Goal: Information Seeking & Learning: Learn about a topic

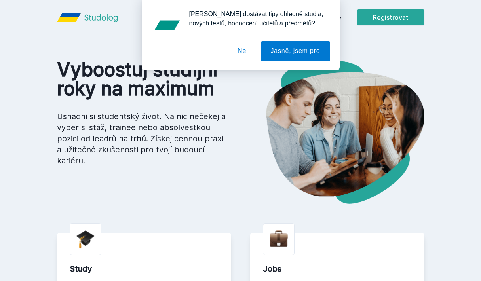
click at [244, 49] on button "Ne" at bounding box center [242, 51] width 28 height 20
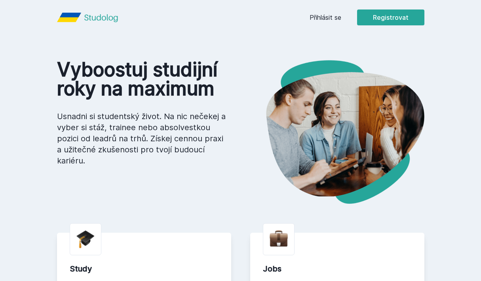
click at [321, 13] on link "Přihlásit se" at bounding box center [325, 17] width 32 height 9
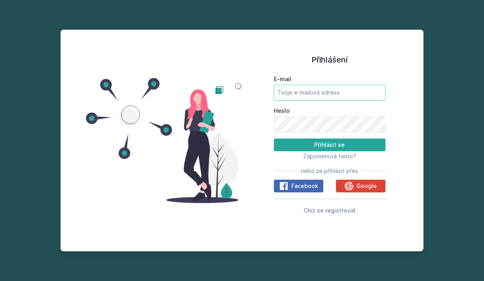
type input "[PERSON_NAME][EMAIL_ADDRESS][DOMAIN_NAME]"
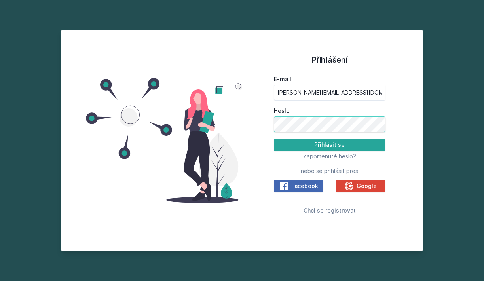
click at [329, 144] on button "Přihlásit se" at bounding box center [330, 145] width 112 height 13
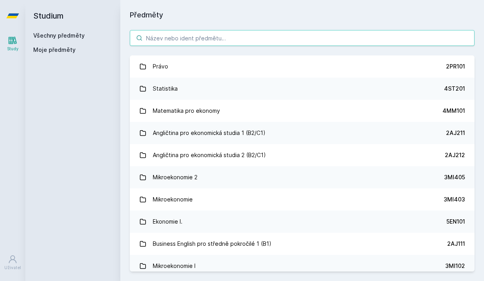
click at [215, 41] on input "search" at bounding box center [302, 38] width 345 height 16
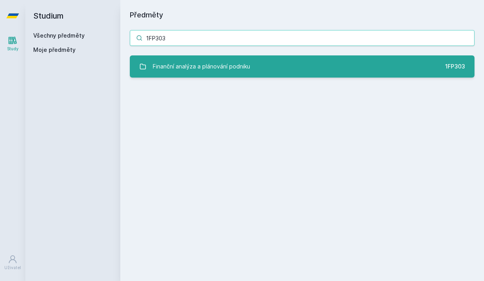
type input "1FP303"
click at [224, 70] on div "Finanční analýza a plánování podniku" at bounding box center [201, 67] width 97 height 16
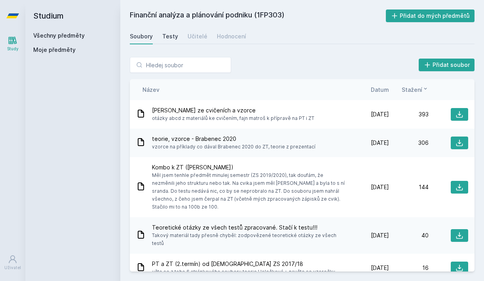
click at [170, 41] on link "Testy" at bounding box center [170, 36] width 16 height 16
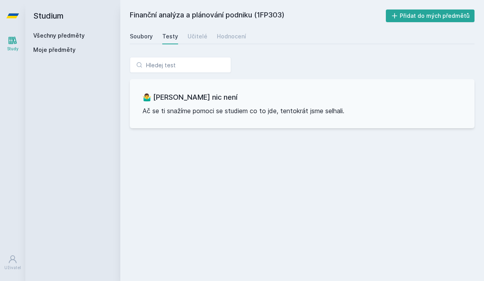
click at [140, 36] on div "Soubory" at bounding box center [141, 36] width 23 height 8
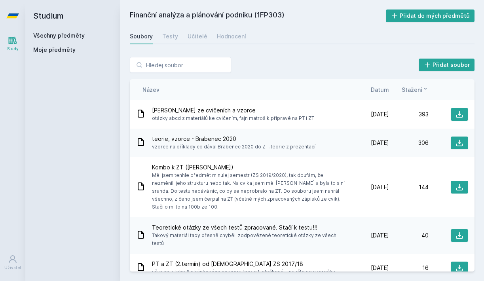
click at [411, 90] on span "Stažení" at bounding box center [412, 89] width 21 height 8
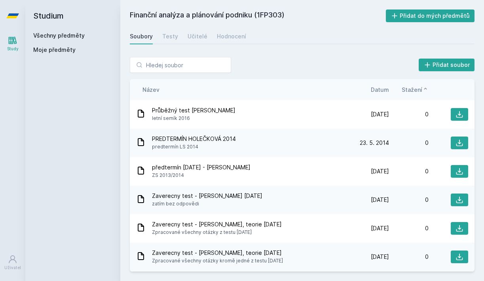
click at [411, 90] on span "Stažení" at bounding box center [412, 89] width 21 height 8
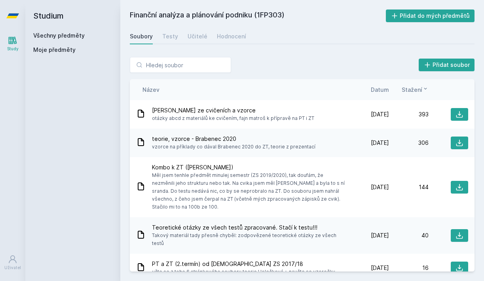
click at [411, 90] on span "Stažení" at bounding box center [412, 89] width 21 height 8
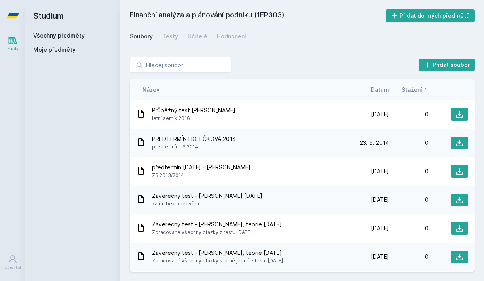
click at [411, 90] on span "Stažení" at bounding box center [412, 89] width 21 height 8
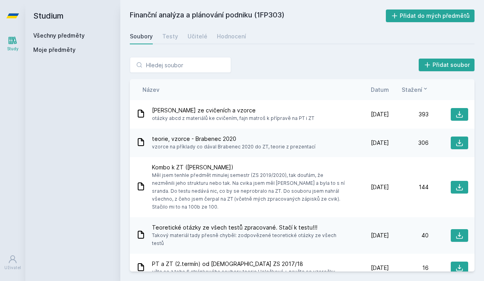
click at [383, 91] on span "Datum" at bounding box center [380, 89] width 18 height 8
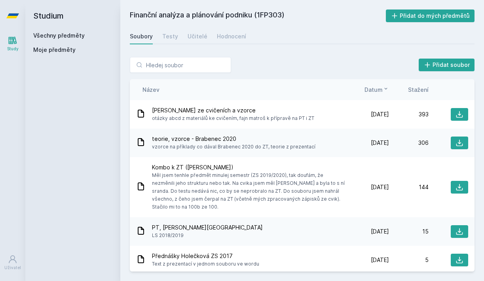
click at [383, 91] on icon at bounding box center [386, 88] width 6 height 6
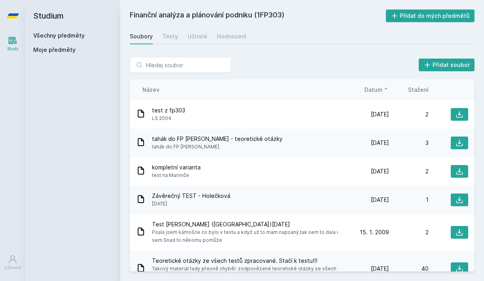
click at [383, 91] on icon at bounding box center [386, 88] width 6 height 6
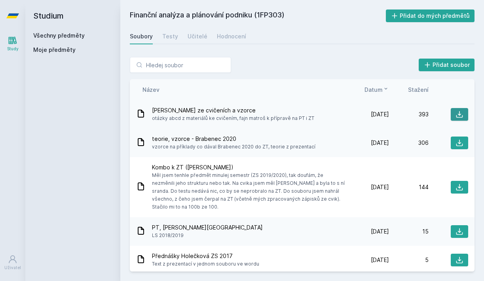
click at [456, 114] on icon at bounding box center [460, 114] width 8 height 8
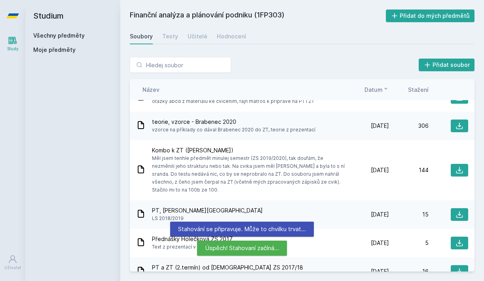
scroll to position [17, 0]
click at [459, 127] on icon at bounding box center [460, 125] width 8 height 8
